Goal: Task Accomplishment & Management: Use online tool/utility

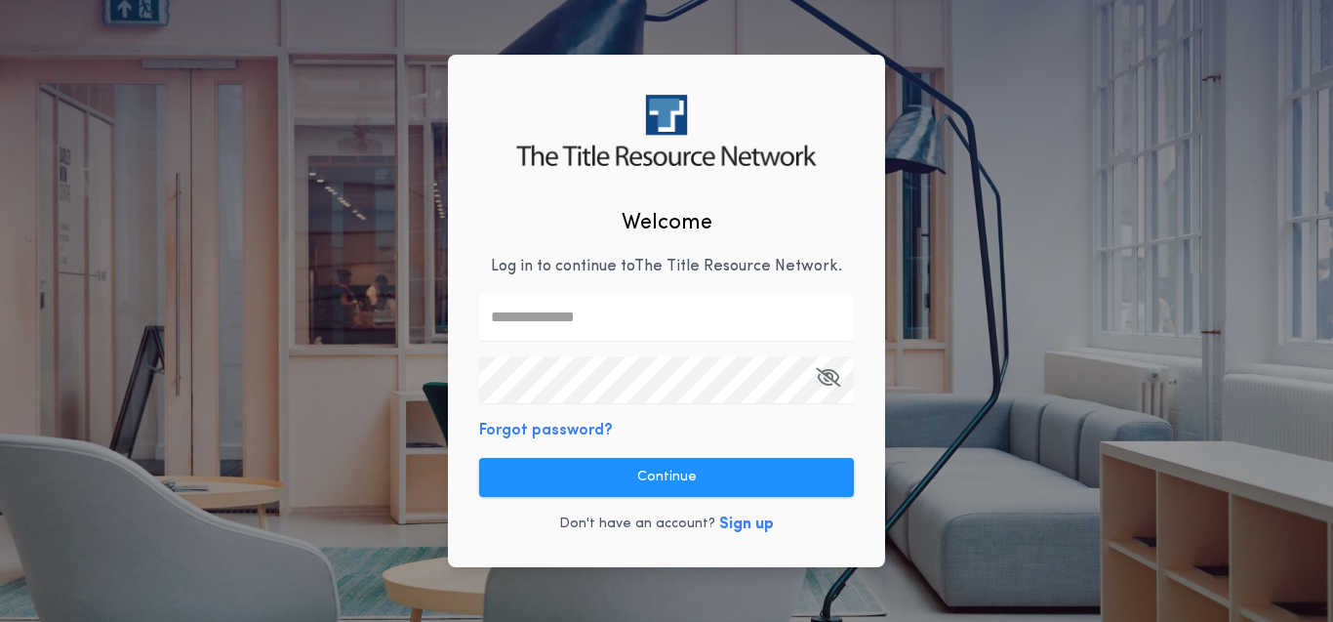
type input "**********"
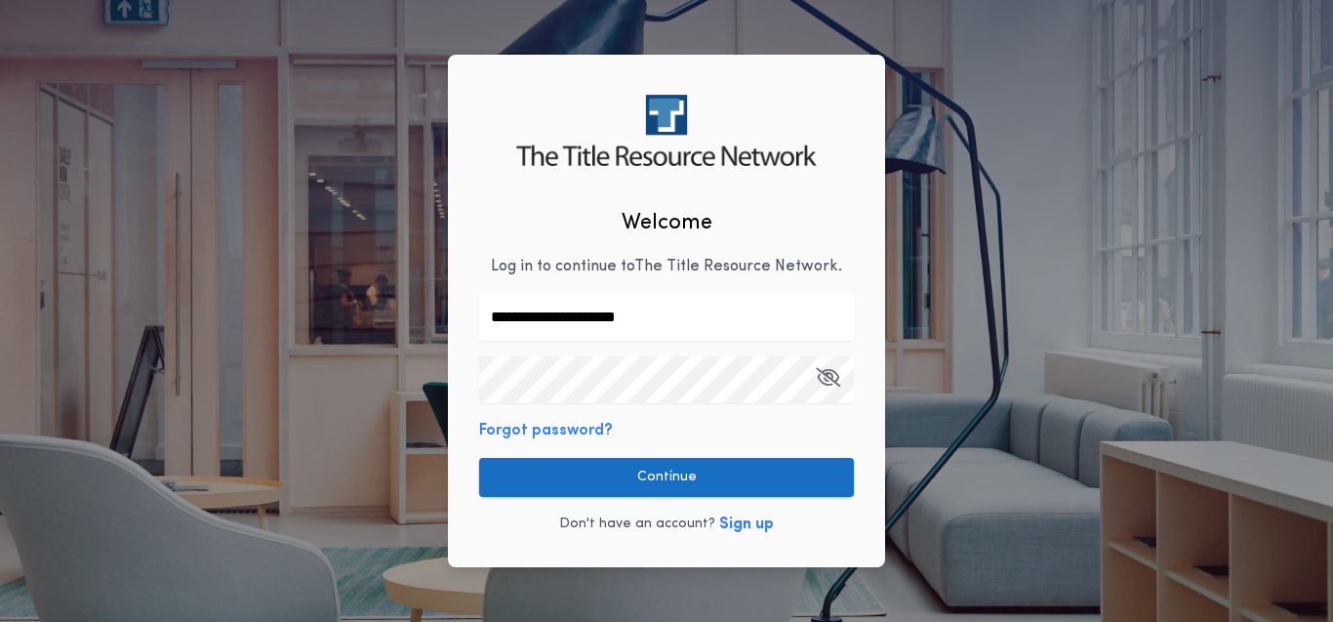
click at [718, 468] on button "Continue" at bounding box center [666, 477] width 375 height 39
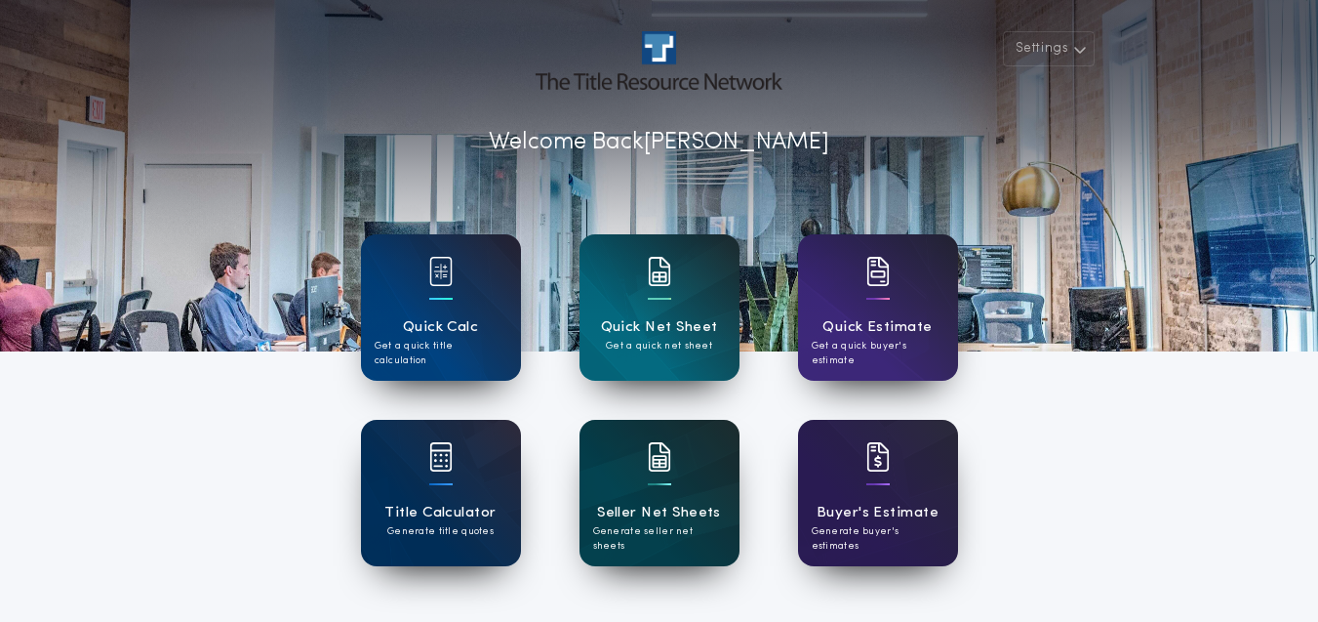
click at [667, 485] on div at bounding box center [659, 469] width 23 height 55
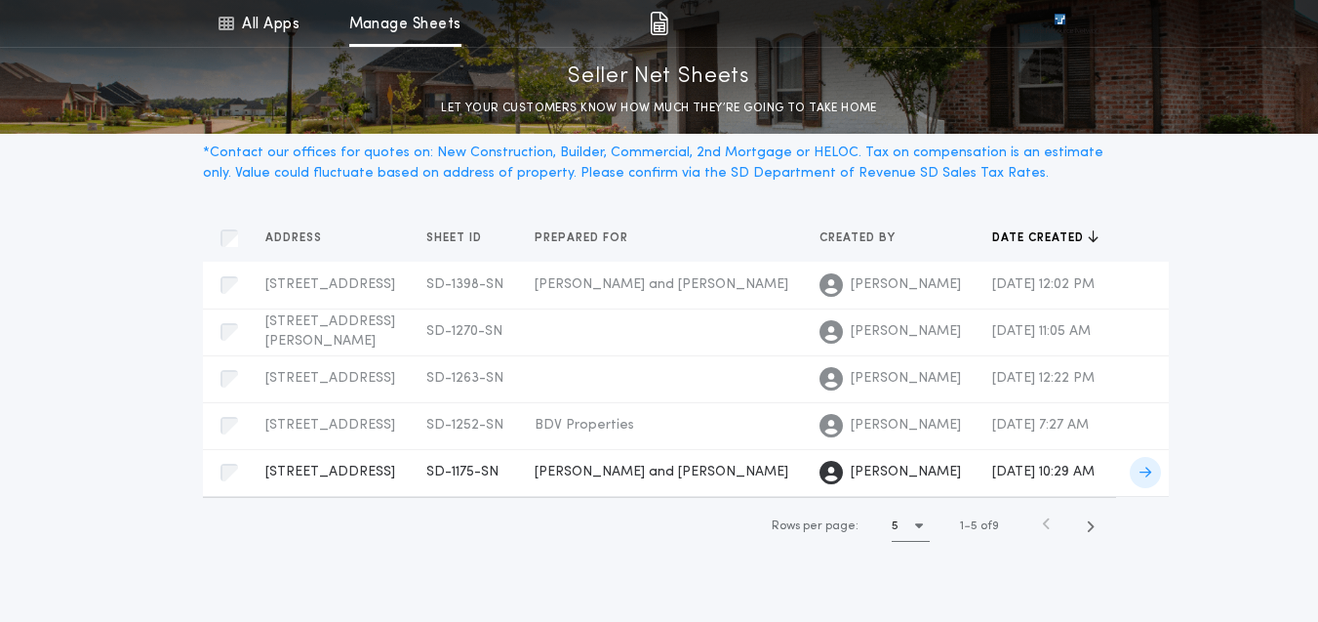
scroll to position [43, 0]
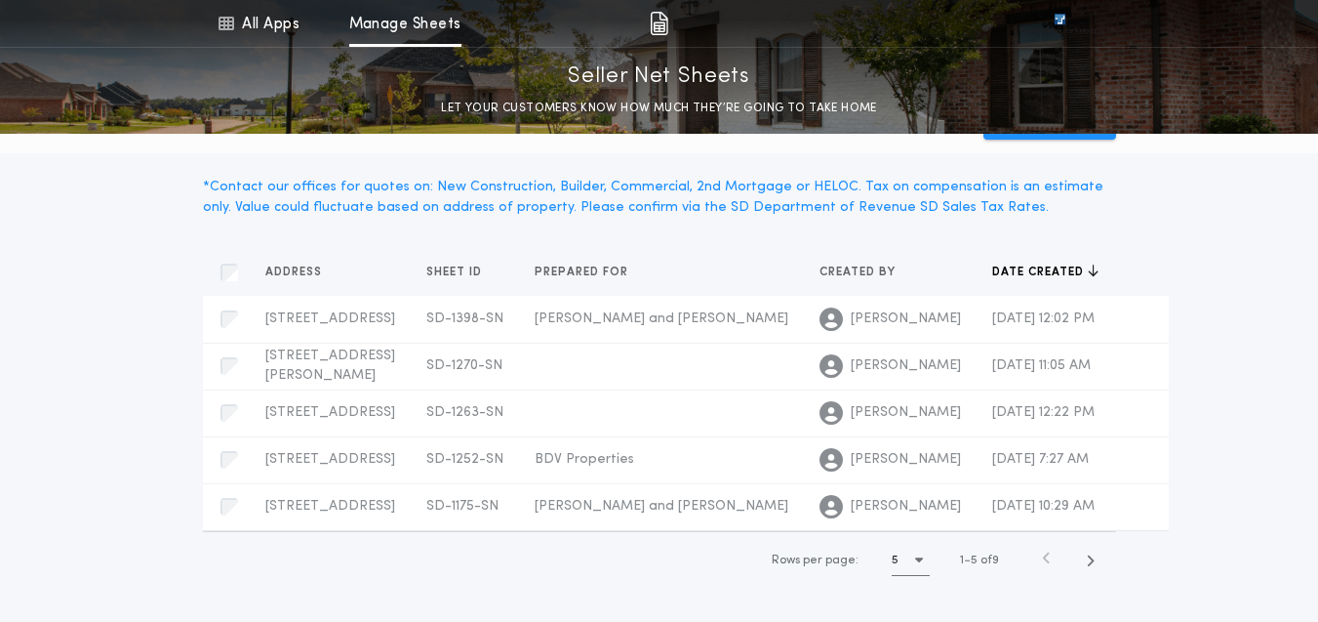
click at [959, 146] on div "New Sheet" at bounding box center [659, 122] width 937 height 62
click at [1036, 137] on button "New Sheet" at bounding box center [1050, 121] width 133 height 35
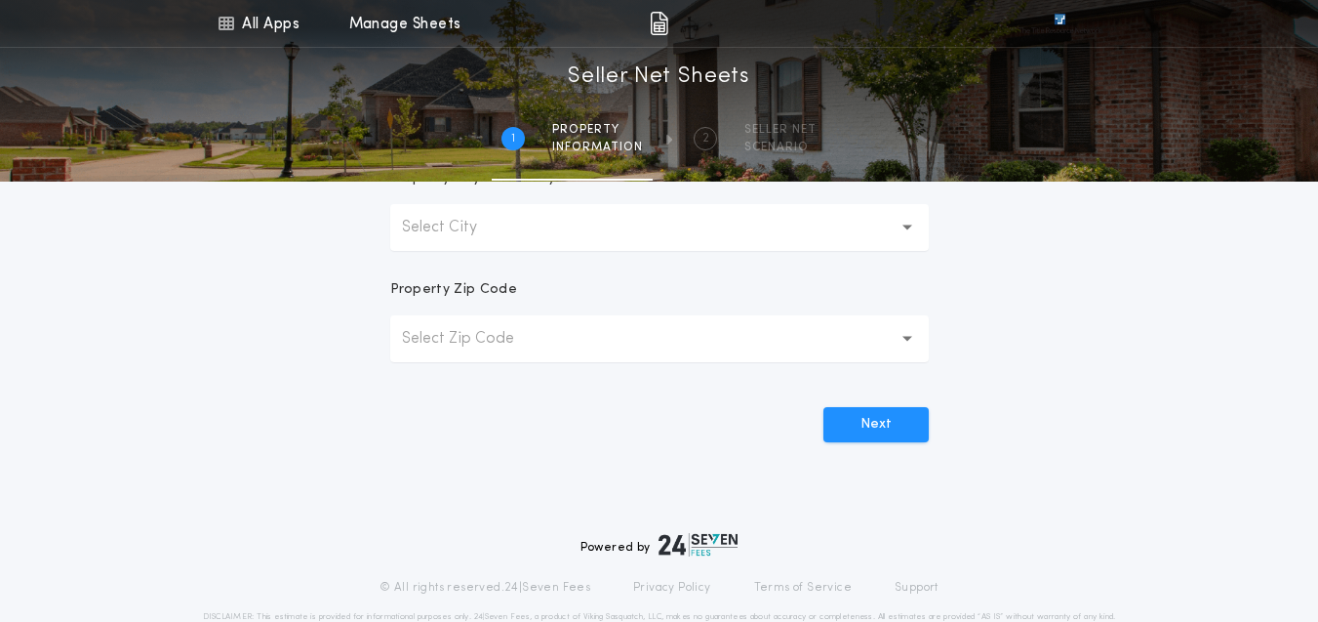
scroll to position [223, 0]
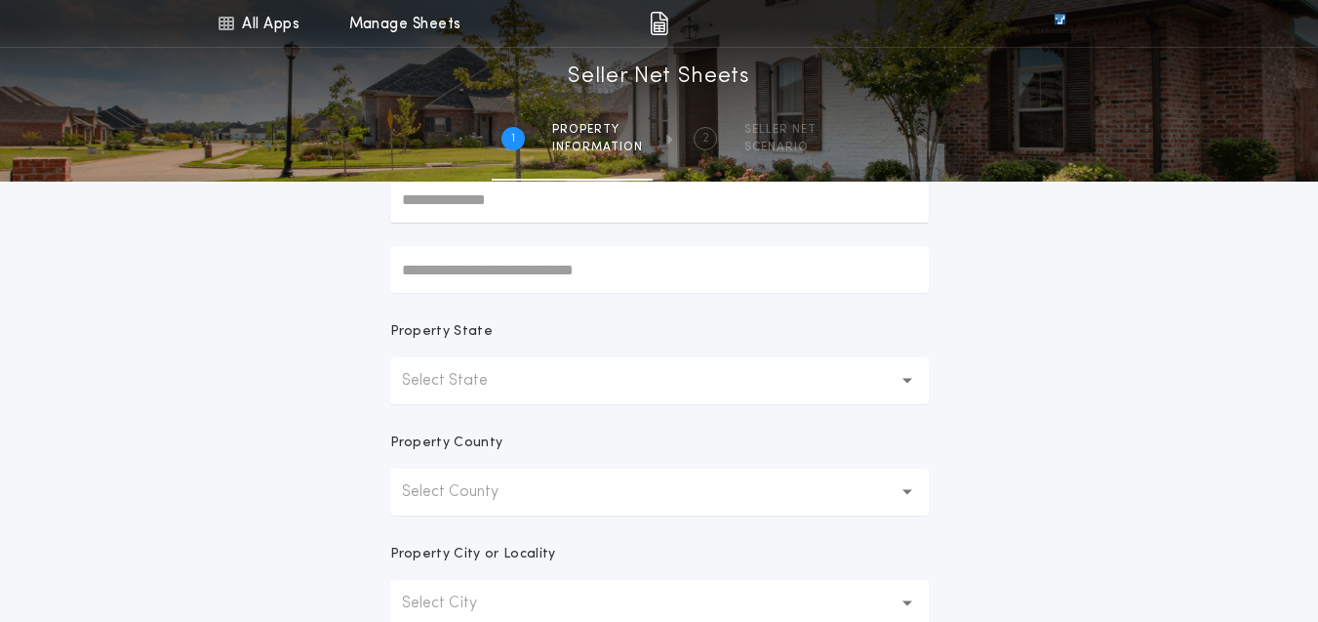
click at [800, 469] on button "Select County" at bounding box center [659, 491] width 539 height 47
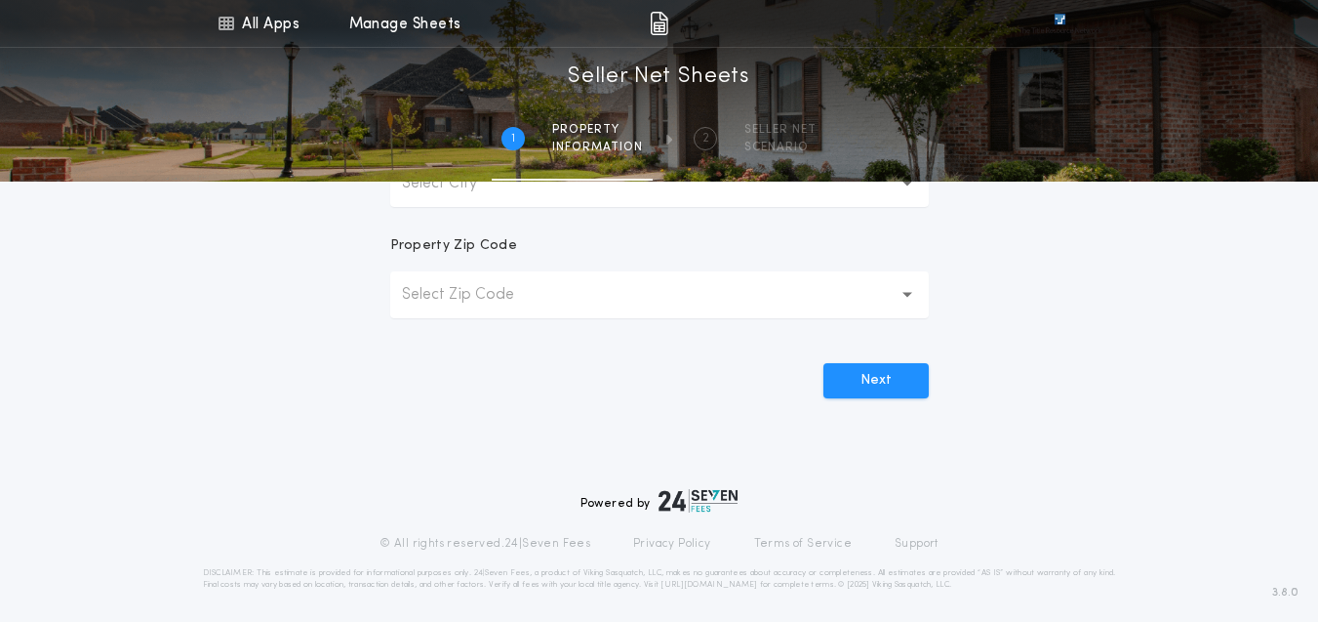
scroll to position [0, 0]
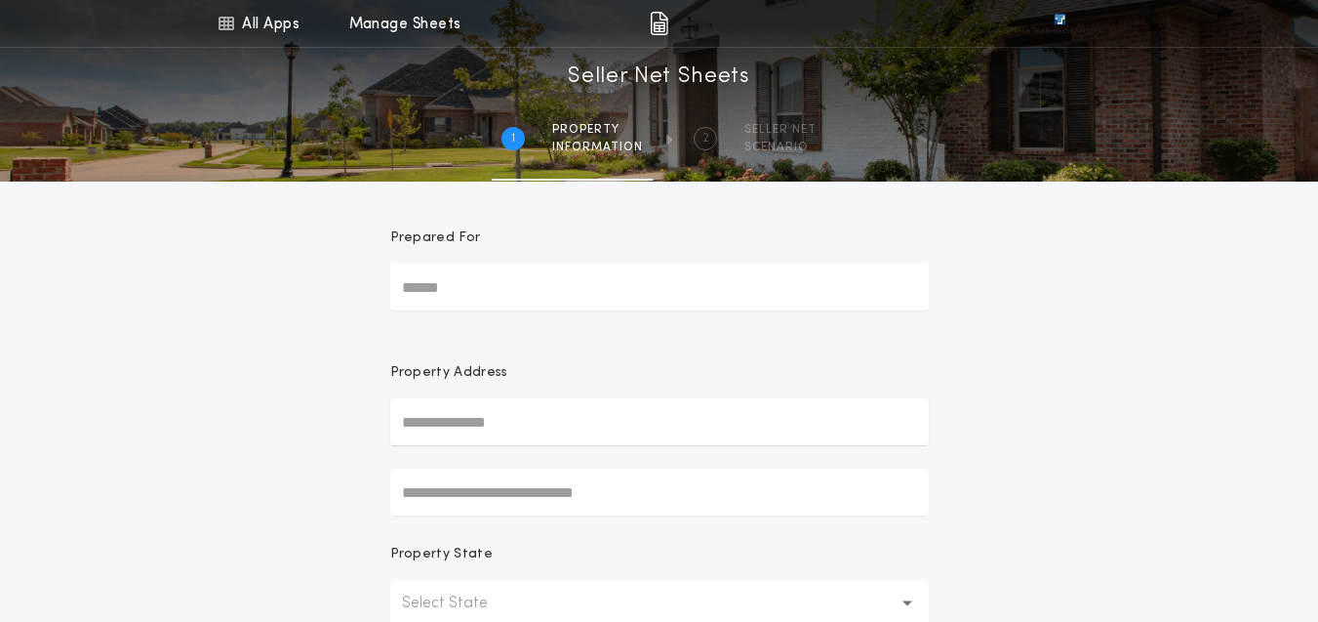
click at [661, 28] on img at bounding box center [659, 23] width 19 height 23
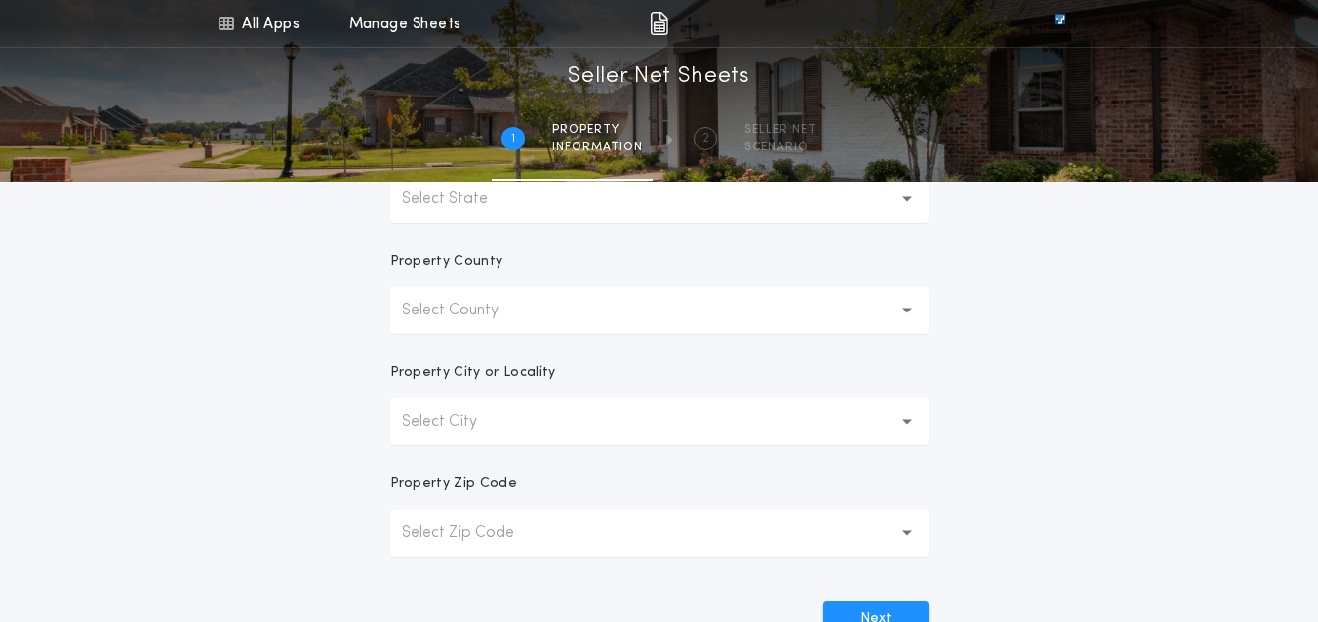
click at [1061, 21] on img at bounding box center [1060, 24] width 82 height 20
click at [1060, 19] on img at bounding box center [1060, 24] width 82 height 20
click at [284, 26] on link "All Apps" at bounding box center [259, 23] width 88 height 47
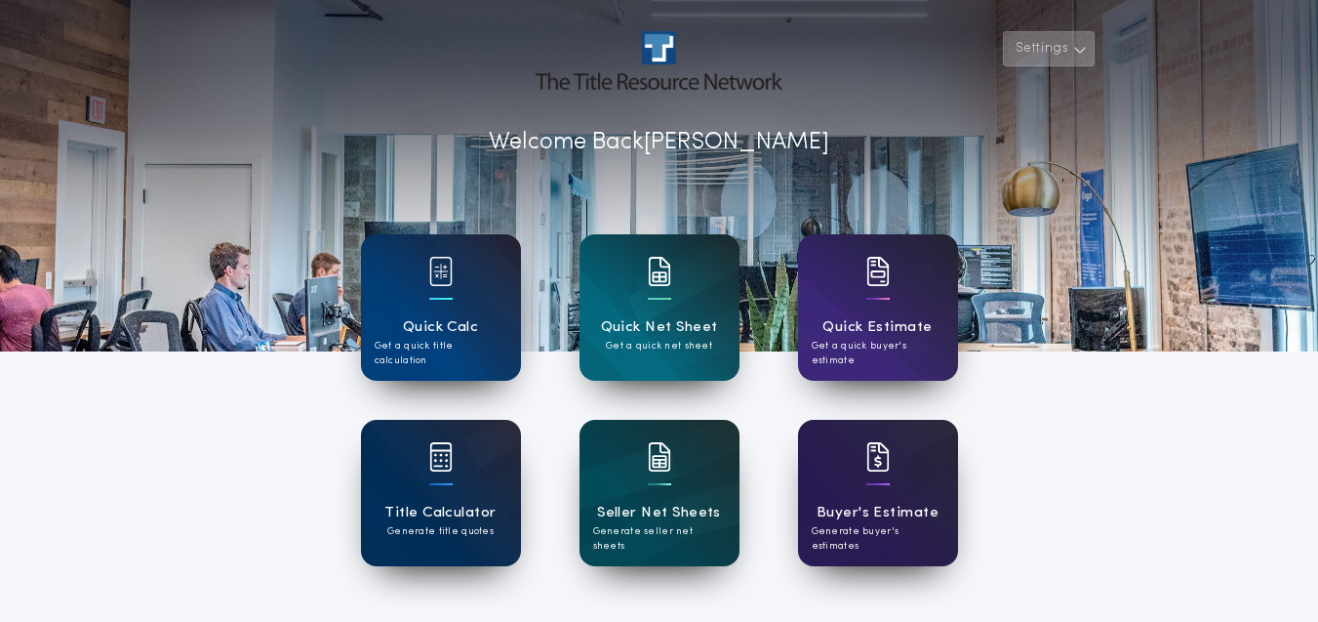
click at [1093, 47] on button "Settings" at bounding box center [1049, 48] width 92 height 35
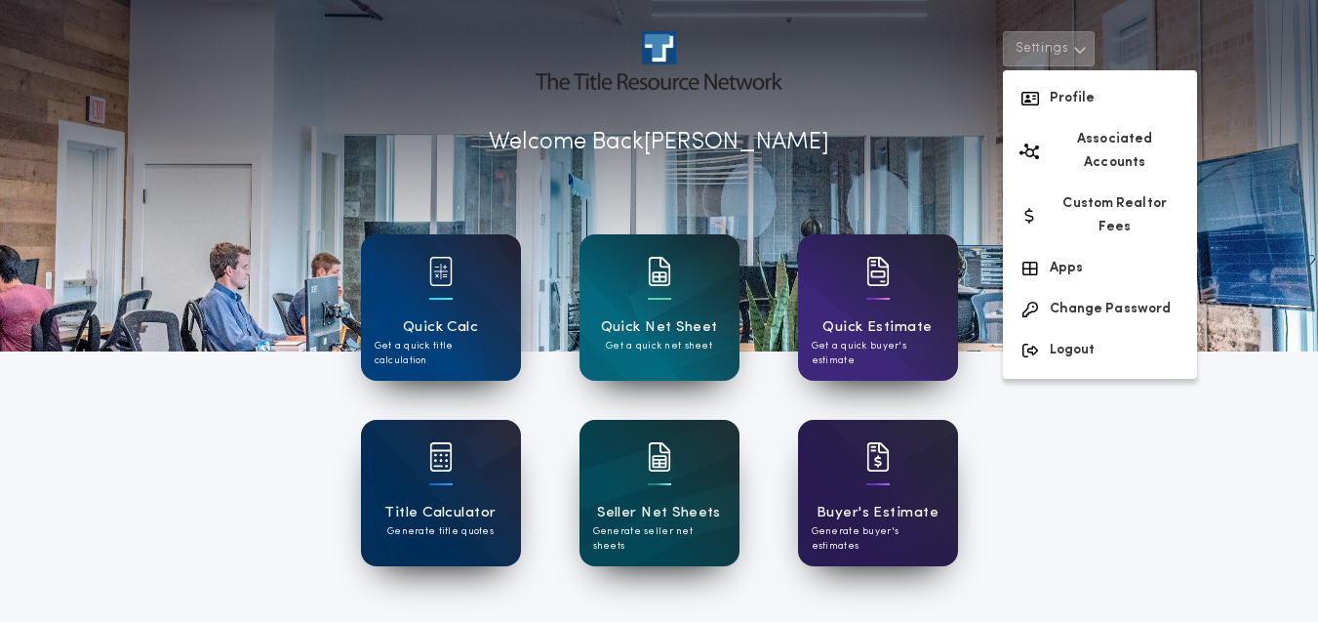
click at [1202, 447] on div "Settings Profile Associated Accounts Custom Realtor Fees Apps Change Password L…" at bounding box center [659, 510] width 1318 height 1020
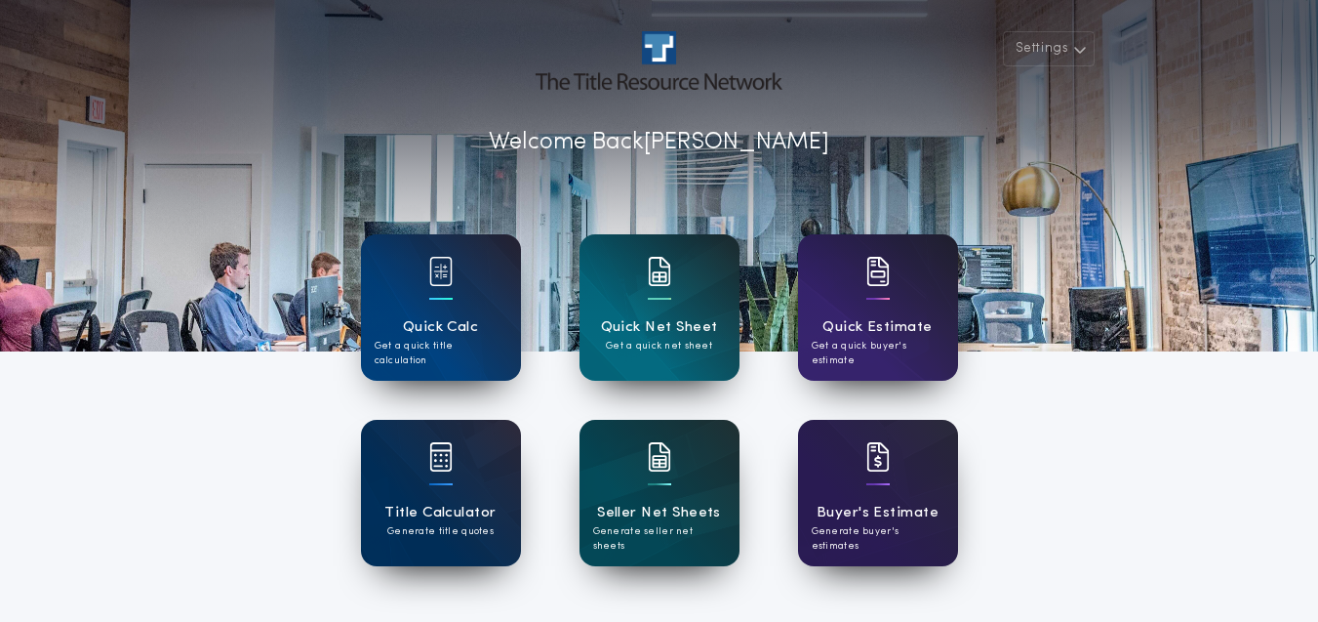
click at [881, 318] on h1 "Quick Estimate" at bounding box center [878, 327] width 110 height 22
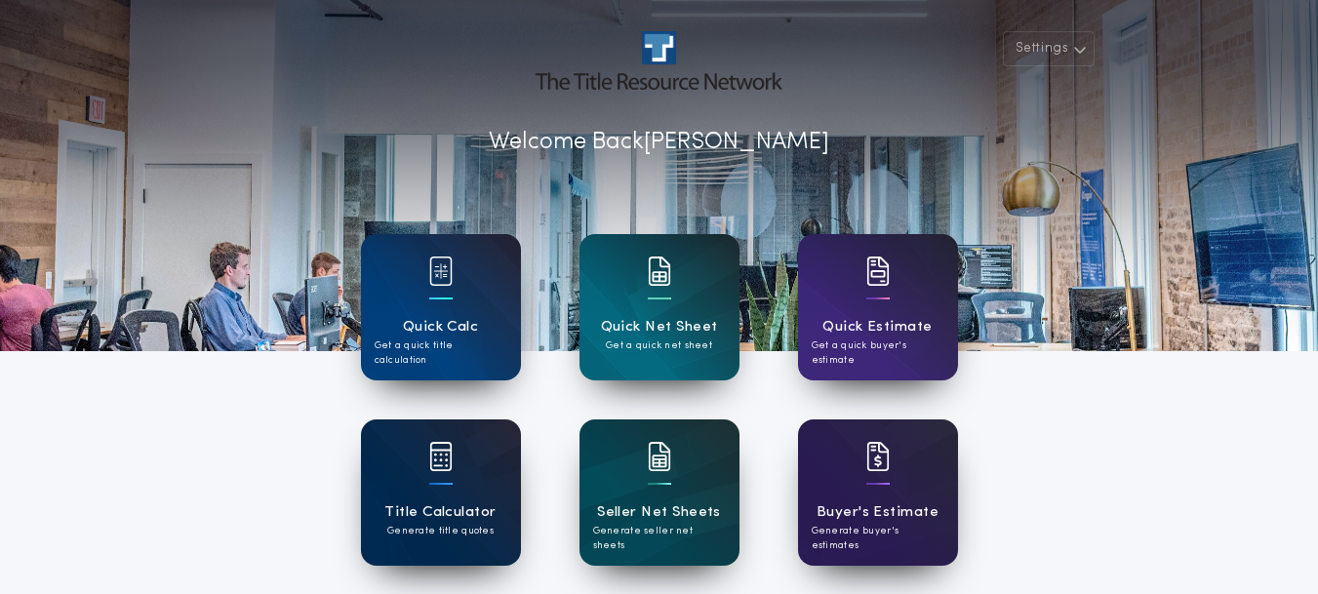
click at [472, 508] on h1 "Title Calculator" at bounding box center [440, 513] width 111 height 22
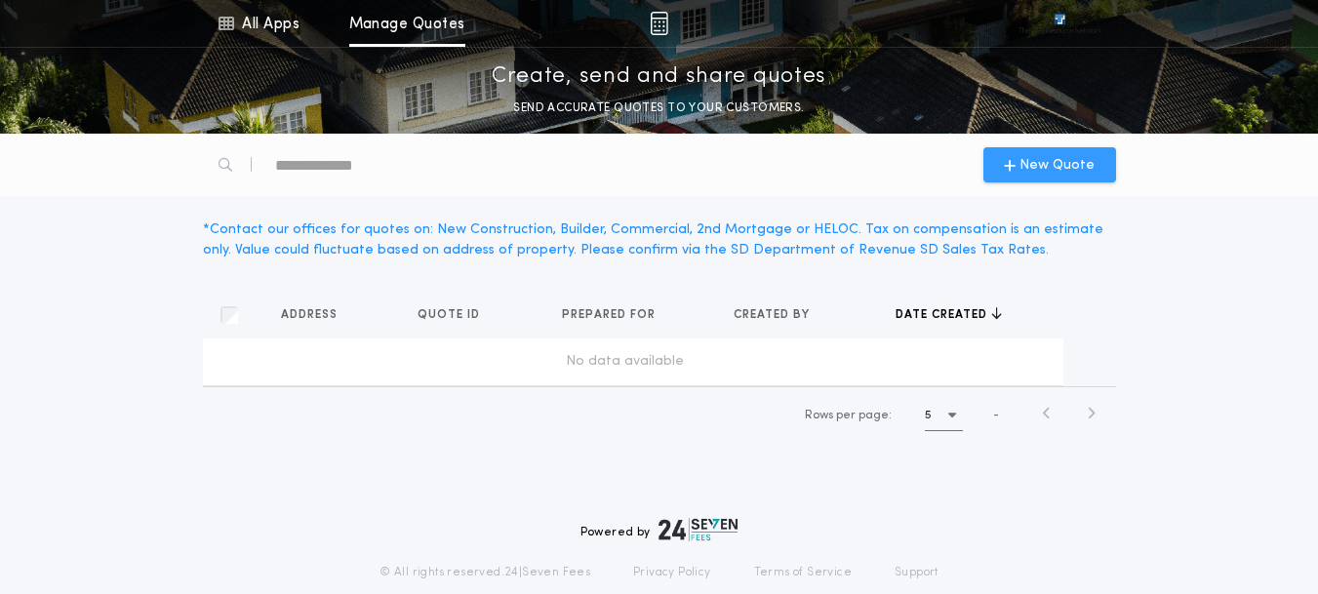
click at [1027, 173] on span "New Quote" at bounding box center [1057, 165] width 75 height 20
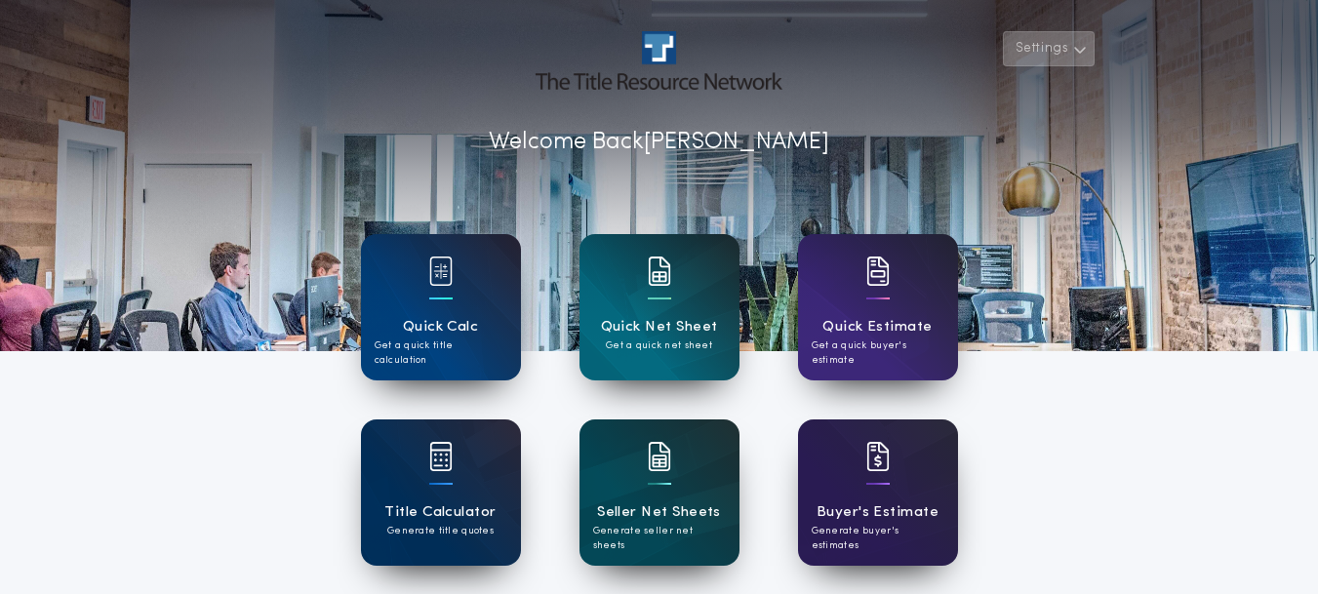
click at [1056, 49] on button "Settings" at bounding box center [1049, 48] width 92 height 35
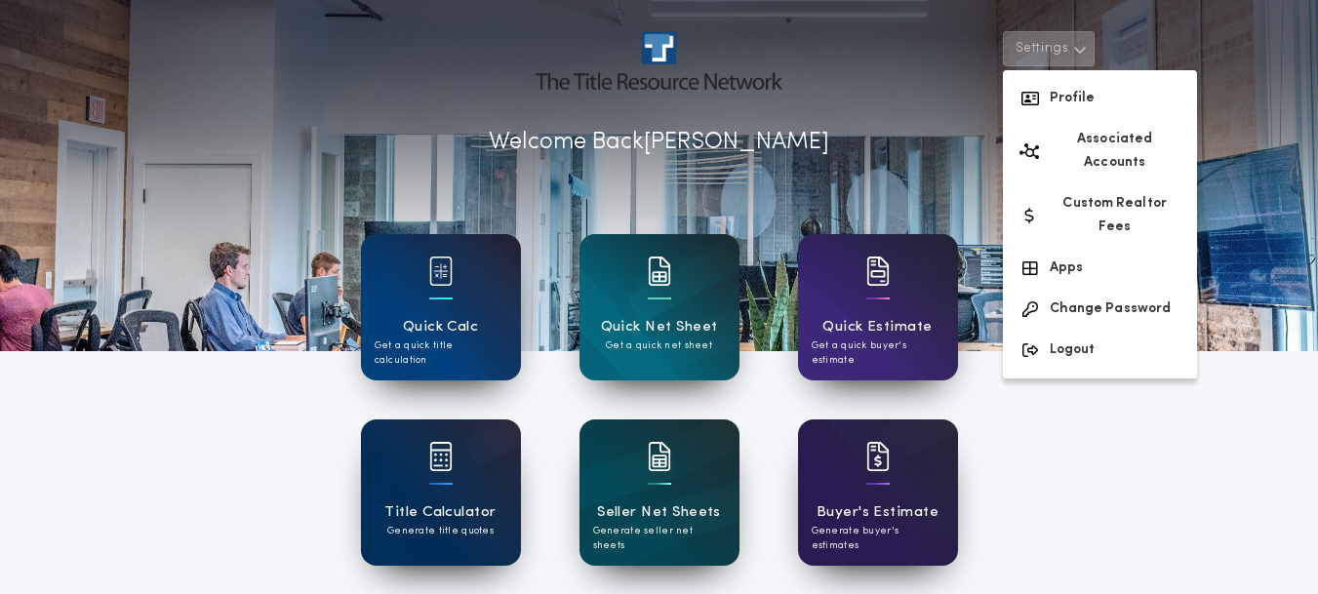
click at [1141, 438] on div "Settings Profile Associated Accounts Custom Realtor Fees Apps Change Password L…" at bounding box center [659, 510] width 1318 height 1020
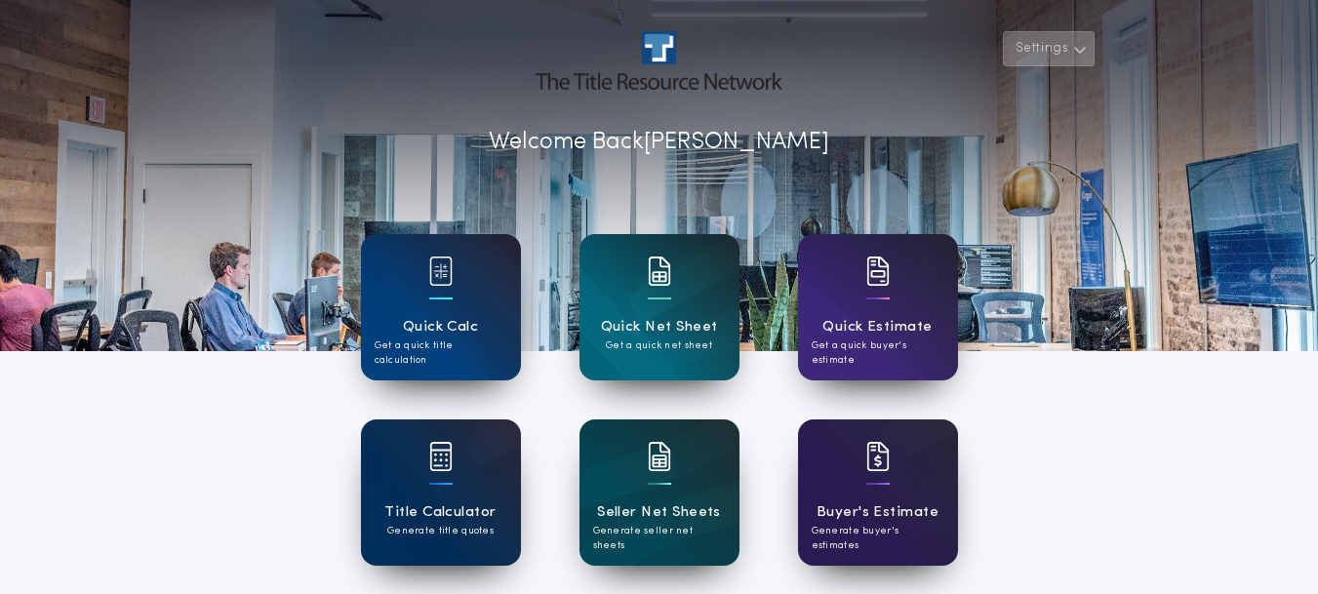
click at [1046, 47] on button "Settings" at bounding box center [1049, 48] width 92 height 35
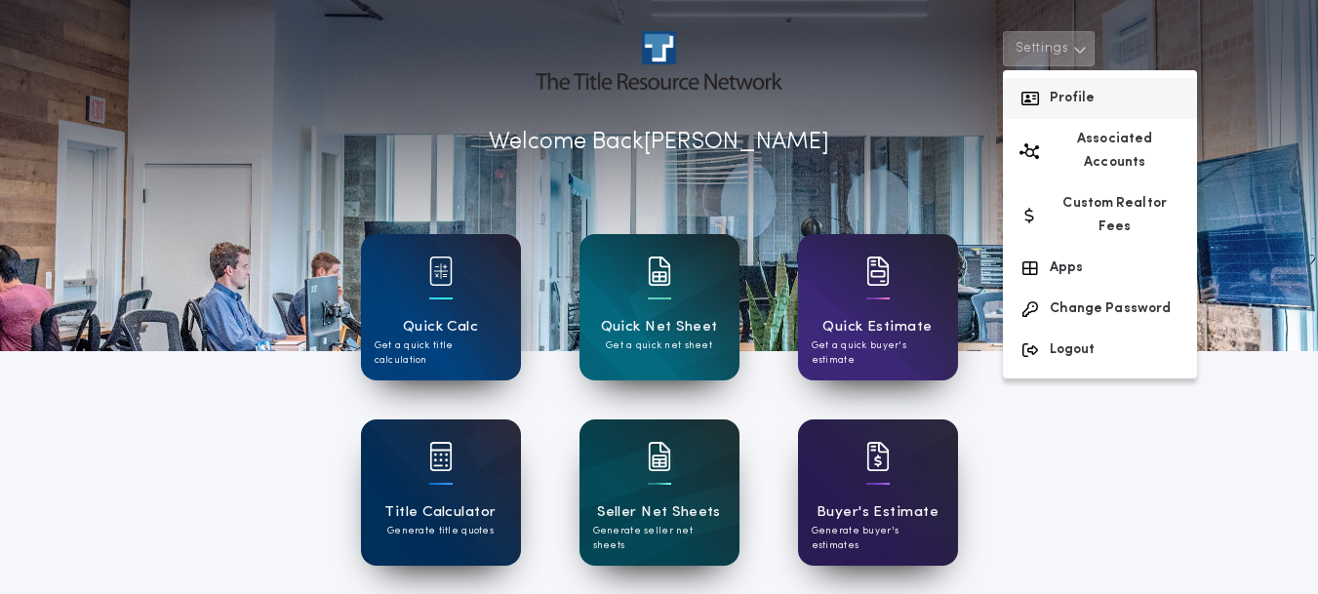
click at [1086, 97] on button "Profile" at bounding box center [1100, 98] width 194 height 41
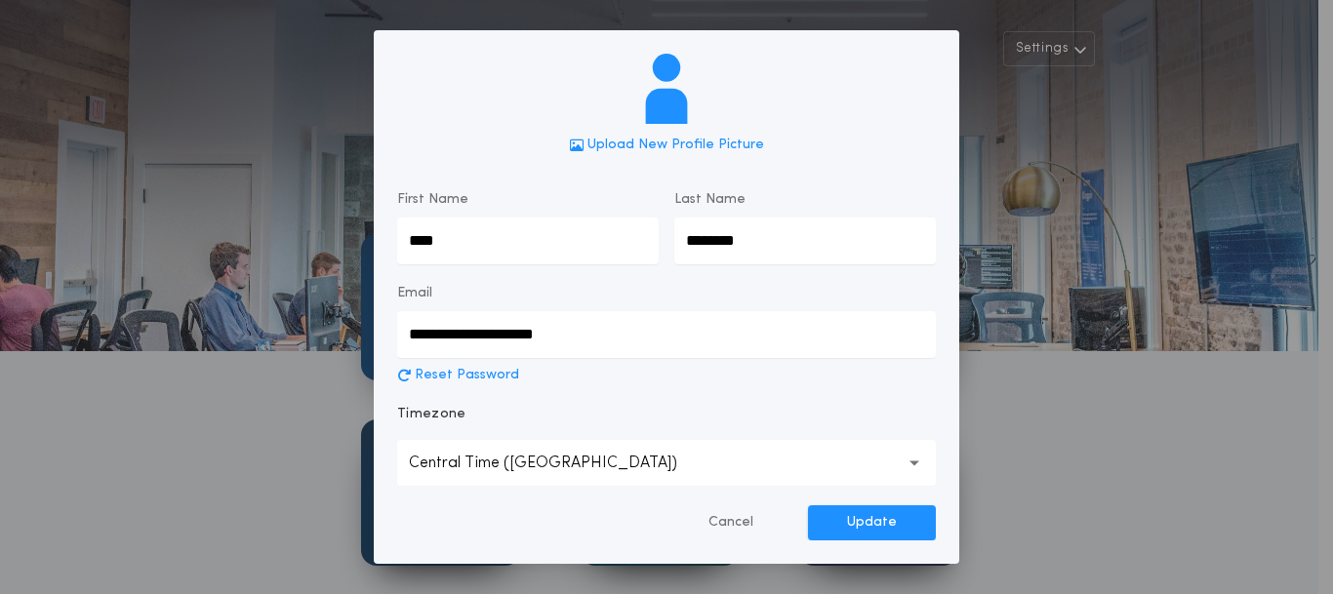
click at [1078, 491] on div "**********" at bounding box center [666, 297] width 1333 height 594
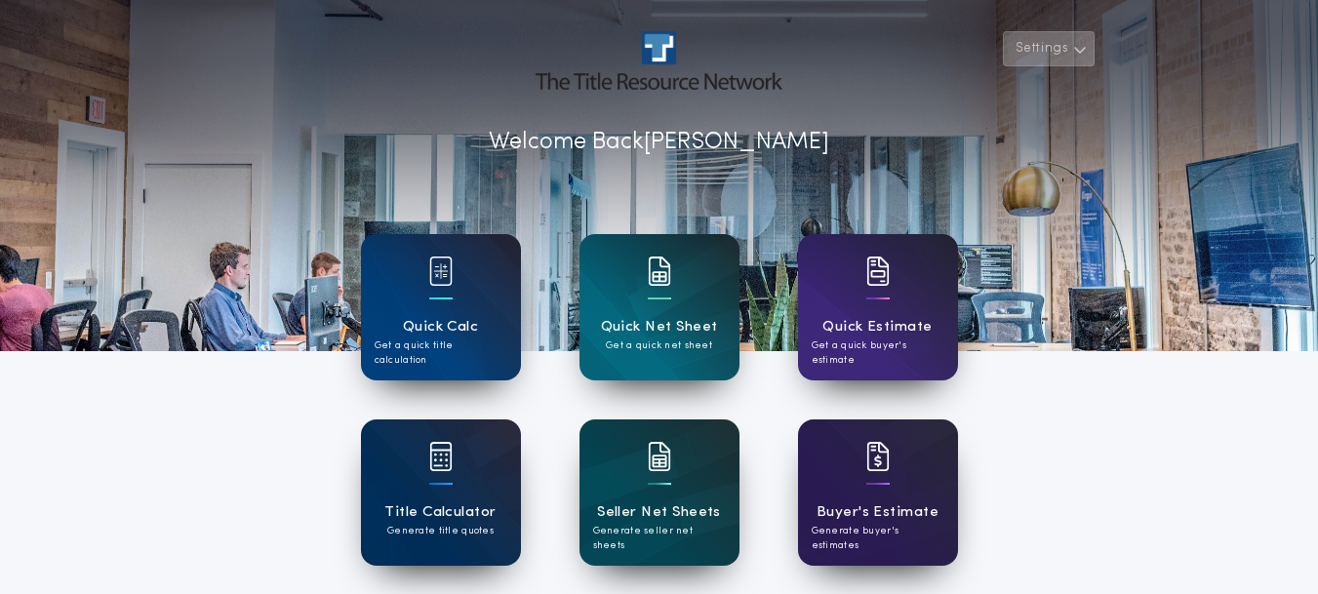
click at [1054, 55] on button "Settings" at bounding box center [1049, 48] width 92 height 35
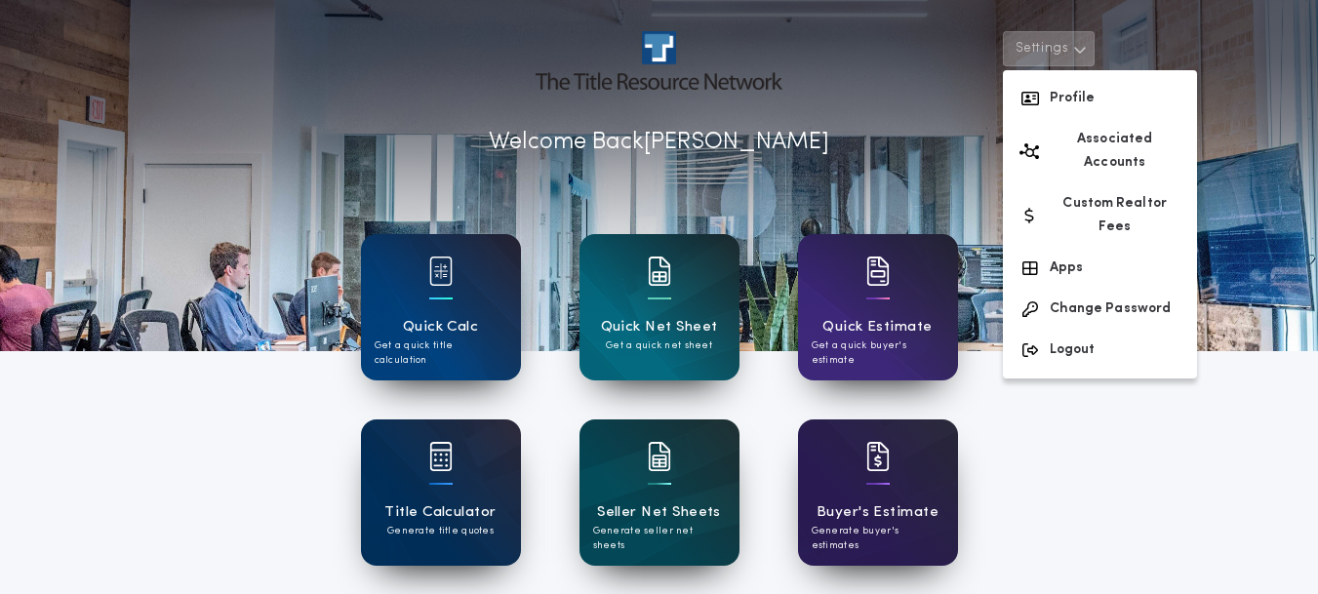
click at [1134, 401] on div "Settings Profile Associated Accounts Custom Realtor Fees Apps Change Password L…" at bounding box center [659, 510] width 1318 height 1020
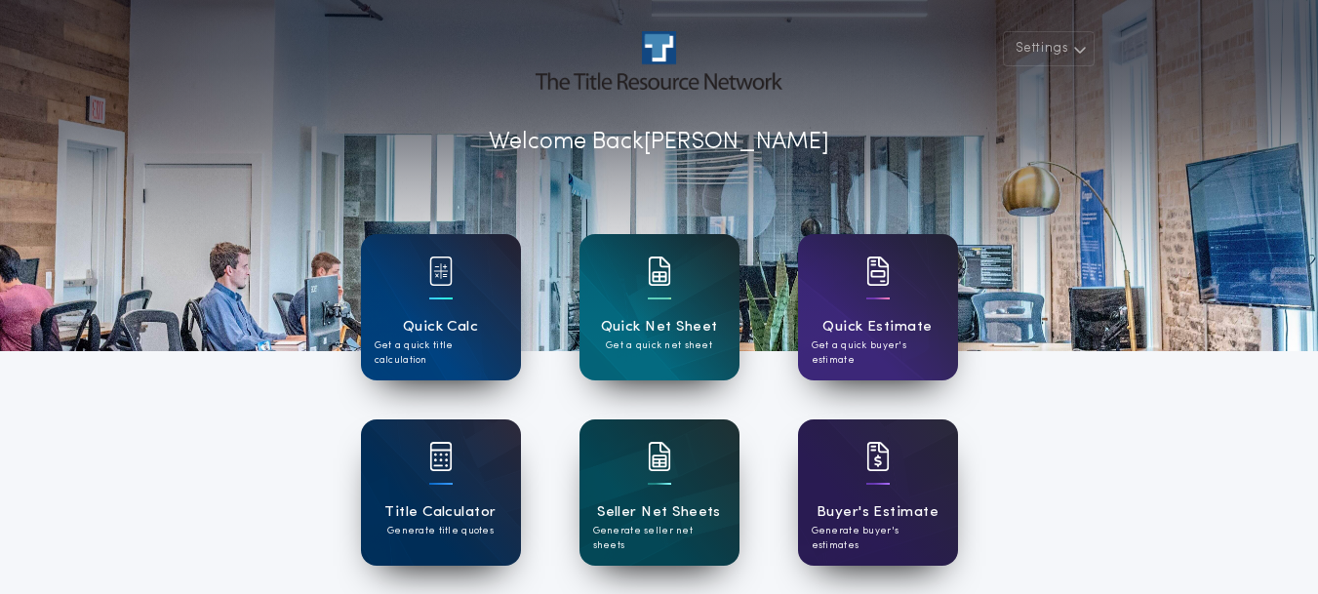
click at [701, 16] on div at bounding box center [659, 175] width 1318 height 351
click at [670, 47] on img at bounding box center [659, 60] width 246 height 59
click at [644, 147] on p "Welcome Back [PERSON_NAME]" at bounding box center [659, 142] width 341 height 35
click at [719, 502] on div "Seller Net Sheets Generate seller net sheets" at bounding box center [659, 528] width 133 height 52
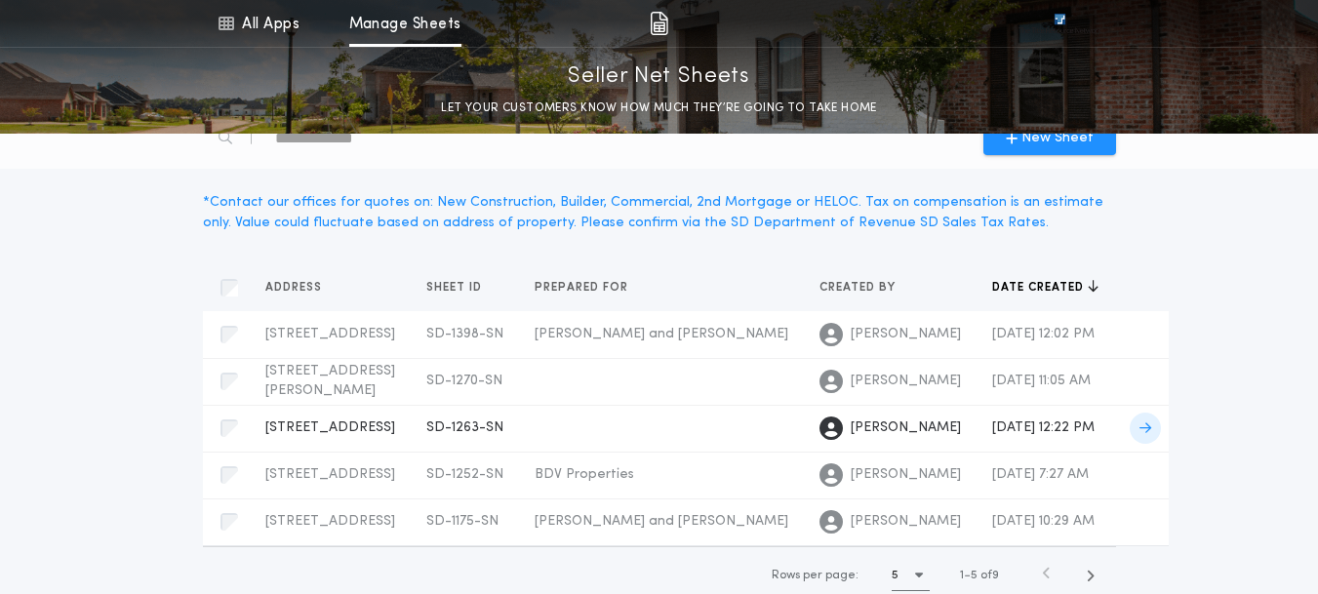
scroll to position [70, 0]
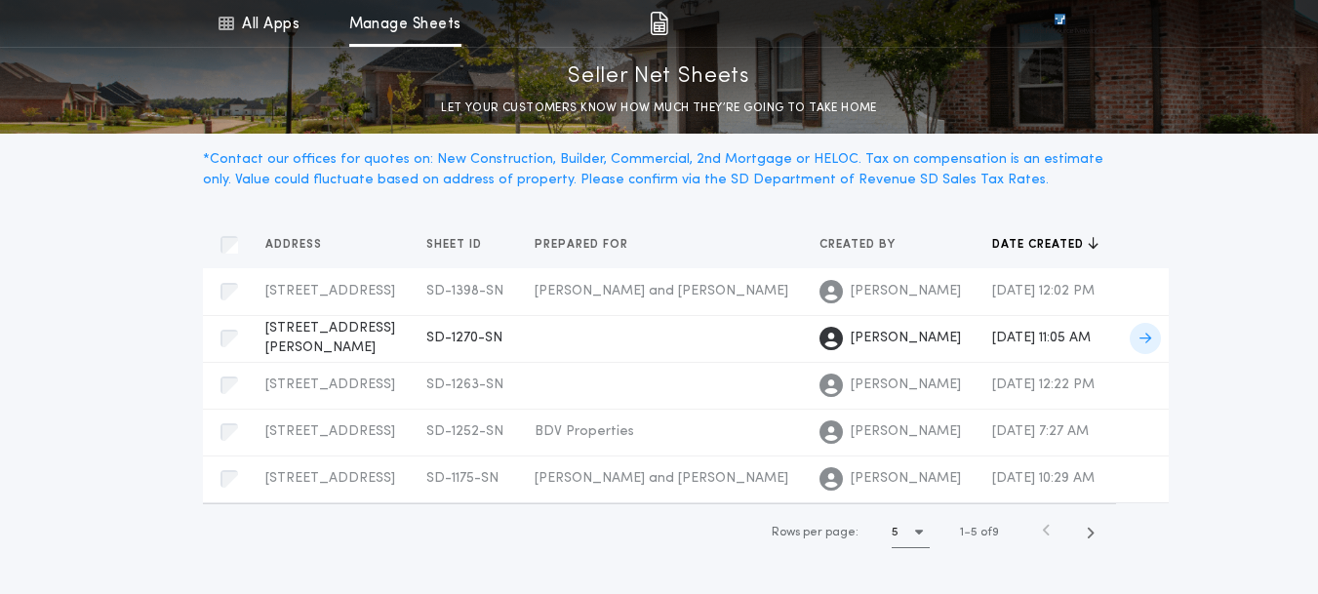
click at [395, 336] on span "[STREET_ADDRESS][PERSON_NAME]" at bounding box center [330, 338] width 130 height 34
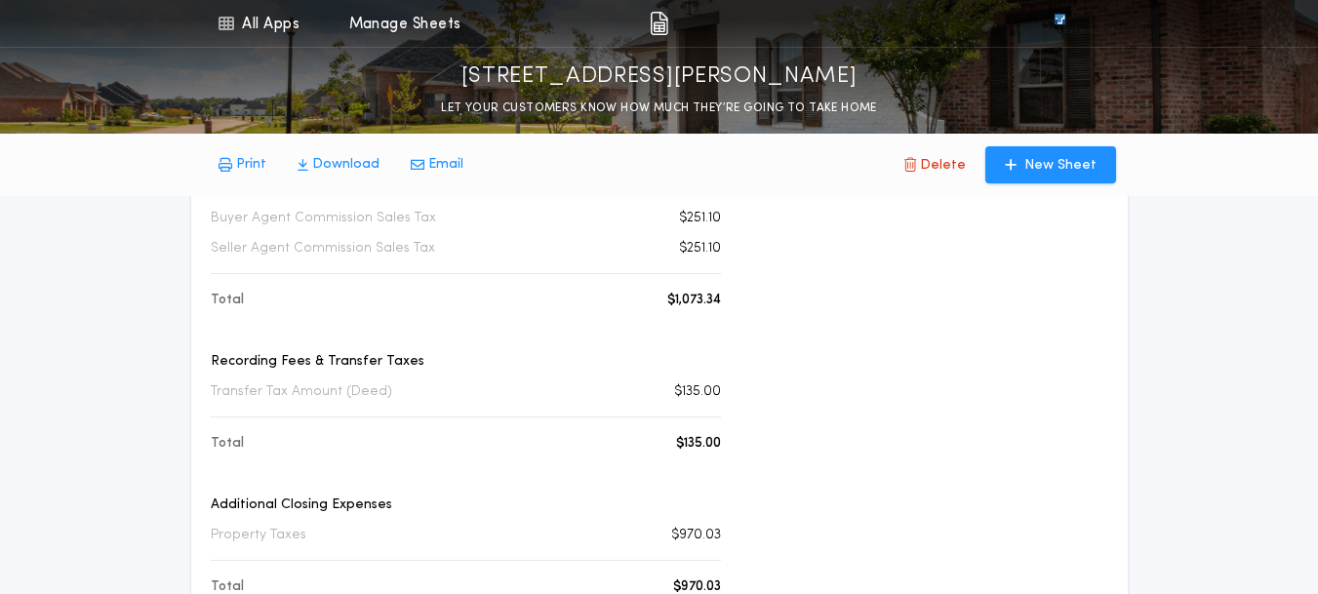
scroll to position [671, 0]
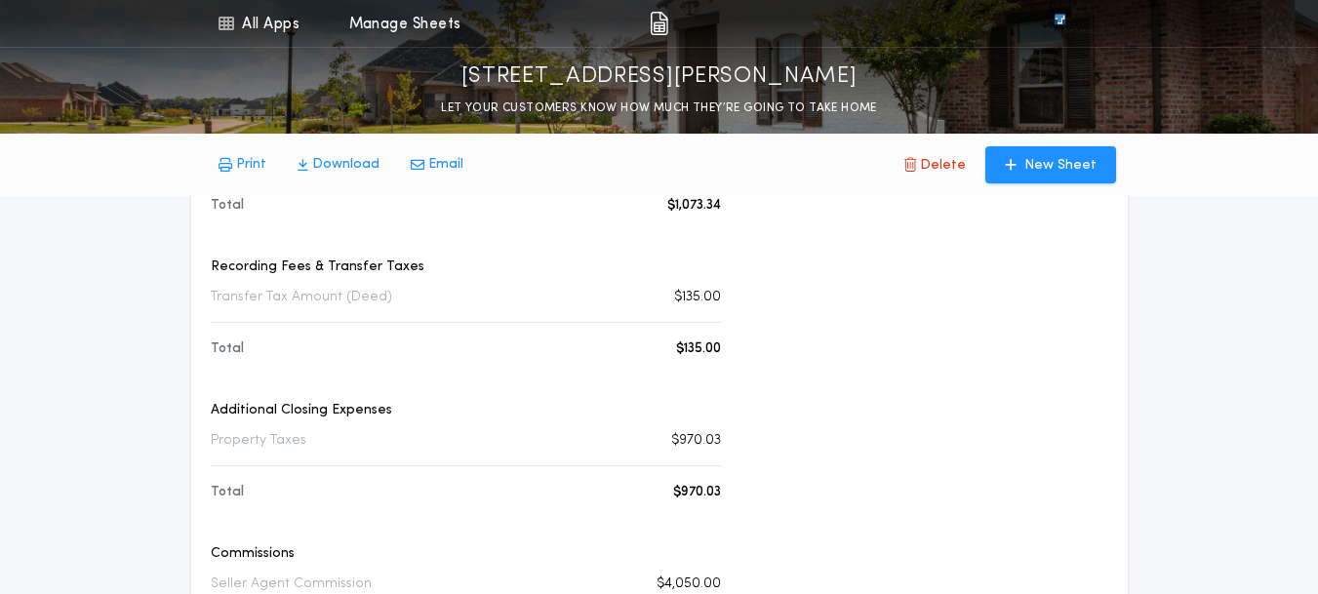
click at [362, 401] on p "Additional Closing Expenses" at bounding box center [466, 411] width 510 height 20
click at [292, 431] on p "Property Taxes" at bounding box center [259, 441] width 96 height 20
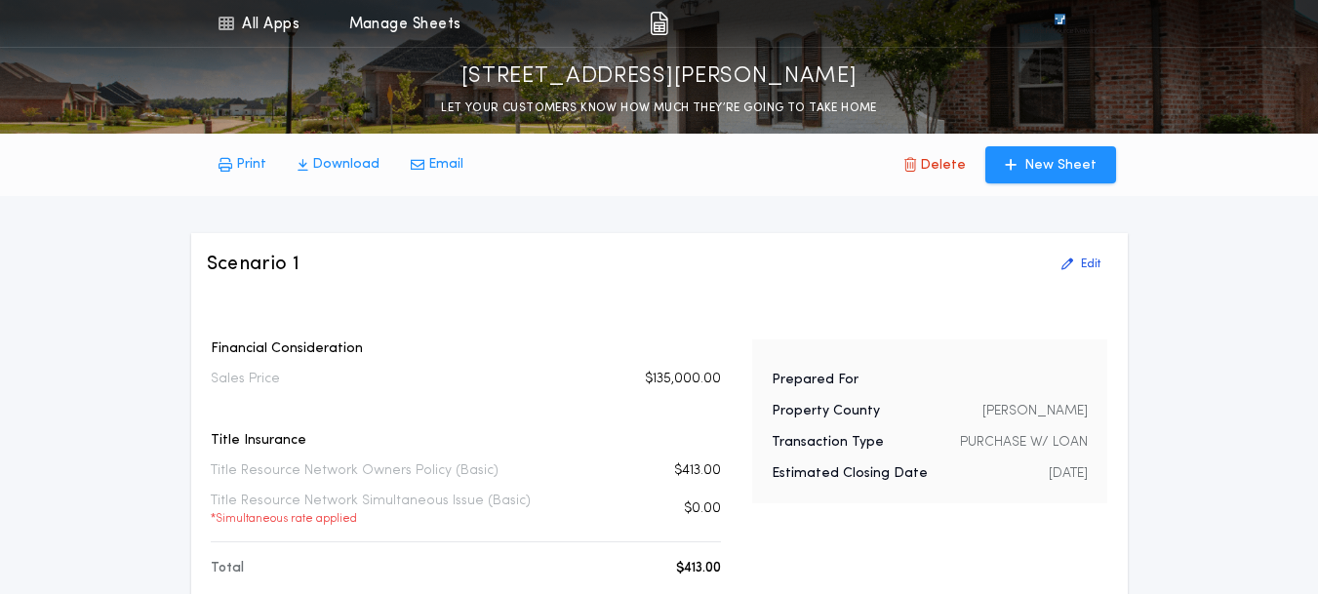
scroll to position [24, 0]
